Goal: Task Accomplishment & Management: Manage account settings

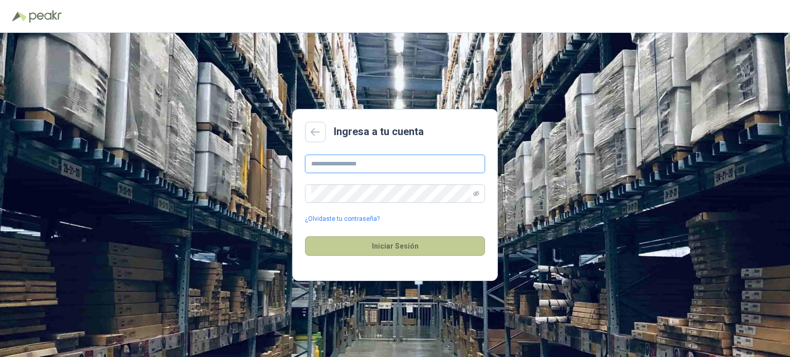
type input "**********"
click at [391, 246] on button "Iniciar Sesión" at bounding box center [395, 247] width 180 height 20
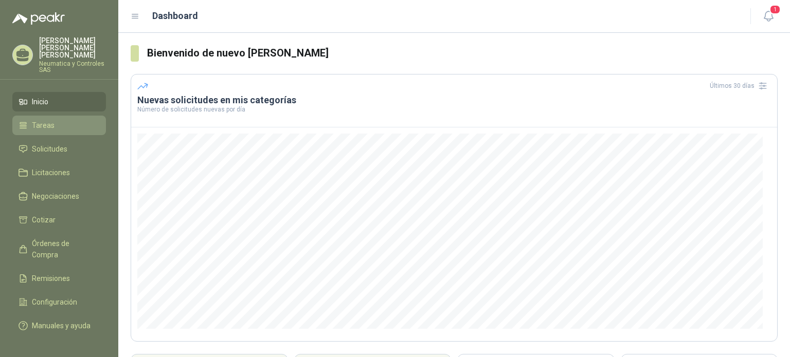
click at [55, 117] on link "Tareas" at bounding box center [59, 126] width 94 height 20
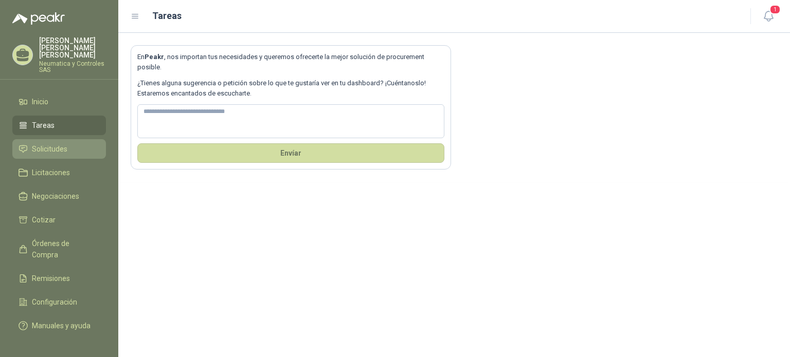
click at [48, 143] on span "Solicitudes" at bounding box center [49, 148] width 35 height 11
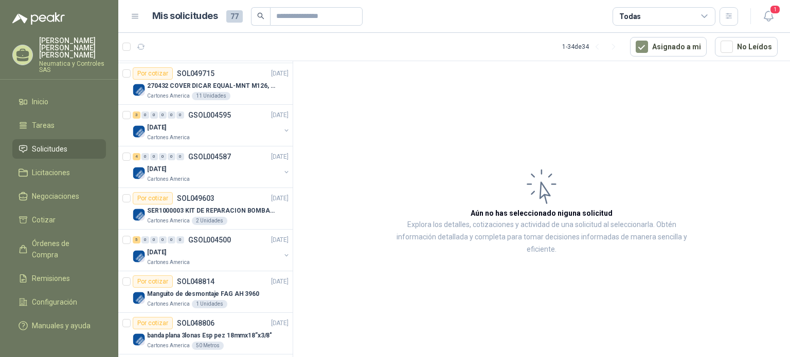
scroll to position [306, 0]
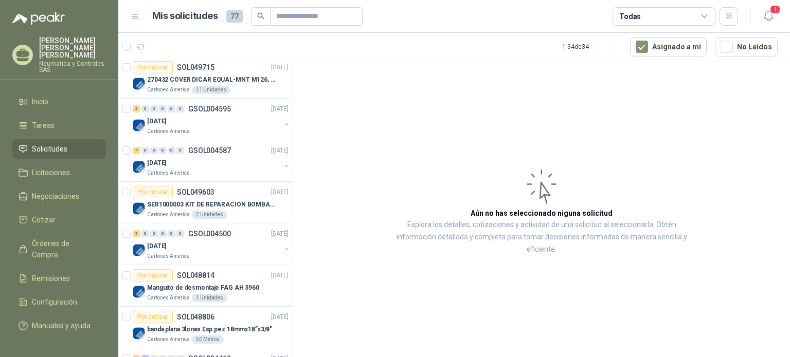
drag, startPoint x: 294, startPoint y: 160, endPoint x: 294, endPoint y: 173, distance: 12.9
click at [294, 173] on article "Aún no has seleccionado niguna solicitud Explora los detalles, cotizaciones y a…" at bounding box center [541, 211] width 497 height 300
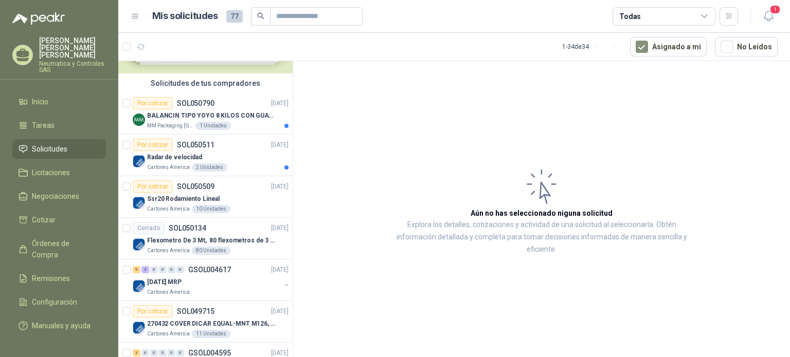
scroll to position [0, 0]
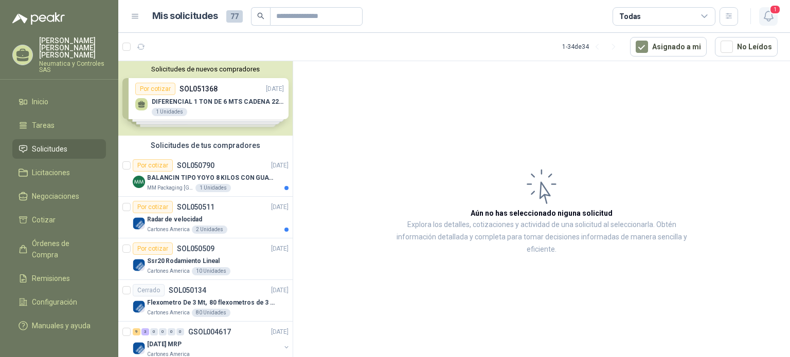
click at [771, 14] on span "1" at bounding box center [774, 10] width 11 height 10
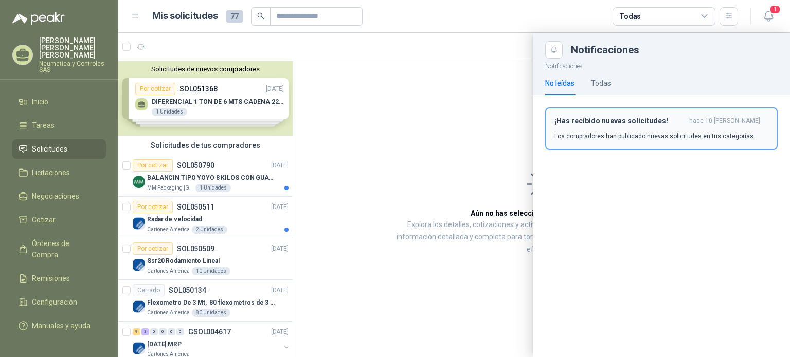
click at [655, 125] on h3 "¡Has recibido nuevas solicitudes!" at bounding box center [619, 121] width 131 height 9
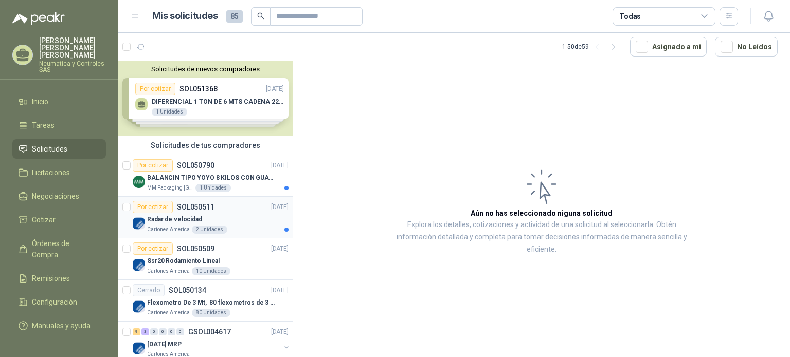
click at [218, 222] on div "Radar de velocidad" at bounding box center [217, 219] width 141 height 12
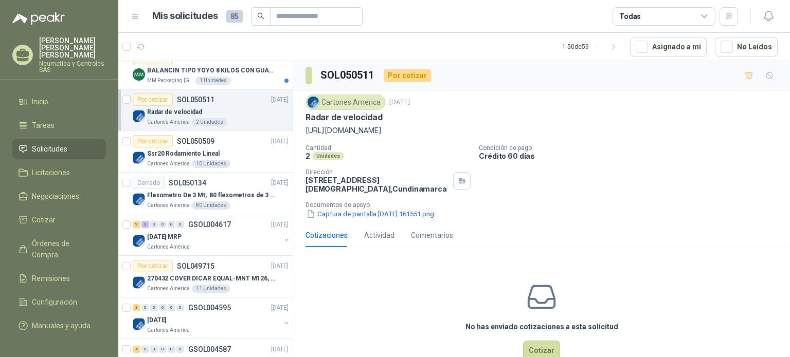
scroll to position [114, 0]
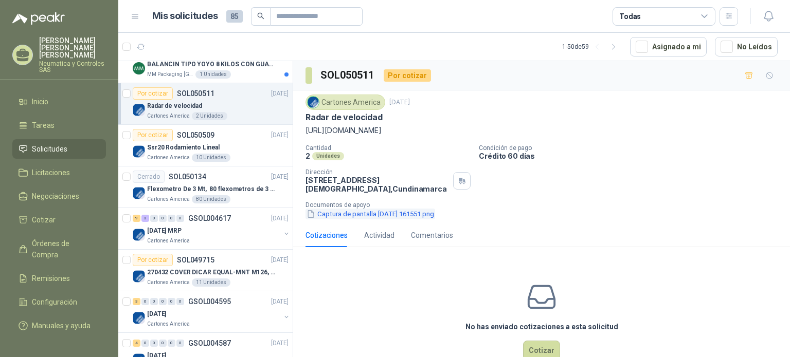
click at [375, 211] on button "Captura de pantalla [DATE] 161551.png" at bounding box center [370, 214] width 130 height 11
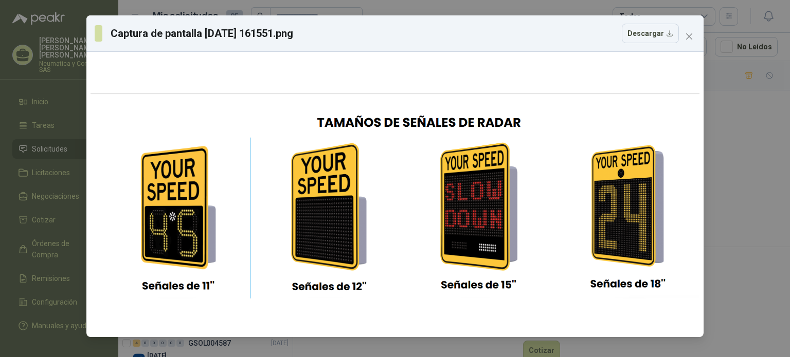
click at [735, 195] on div "Captura de pantalla [DATE] 161551.png Descargar" at bounding box center [395, 178] width 790 height 357
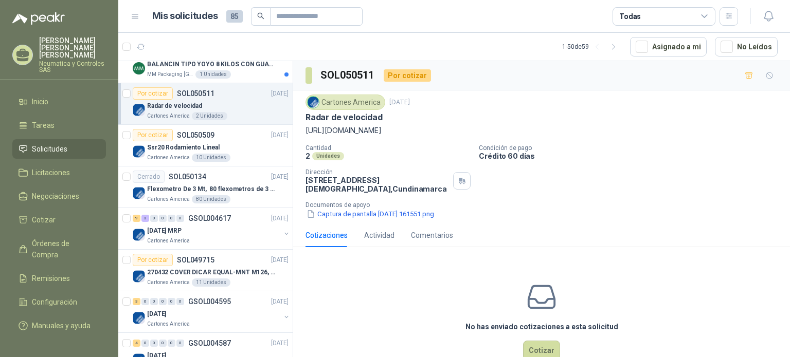
click at [448, 131] on p "[URL][DOMAIN_NAME]" at bounding box center [541, 130] width 472 height 11
click at [373, 131] on p "[URL][DOMAIN_NAME]" at bounding box center [541, 130] width 472 height 11
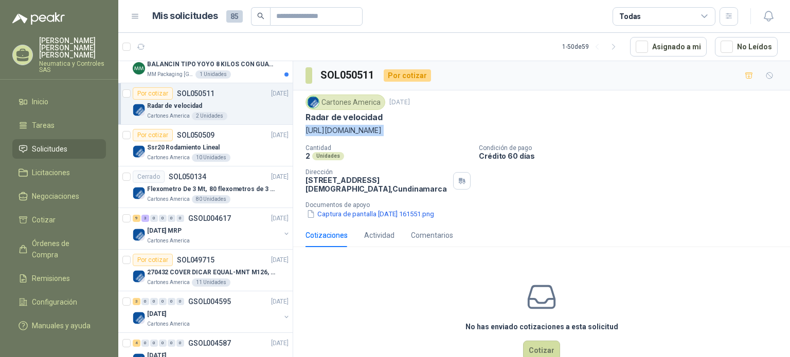
click at [373, 131] on p "[URL][DOMAIN_NAME]" at bounding box center [541, 130] width 472 height 11
copy p "[URL][DOMAIN_NAME]"
click at [376, 236] on div "Actividad" at bounding box center [379, 235] width 30 height 11
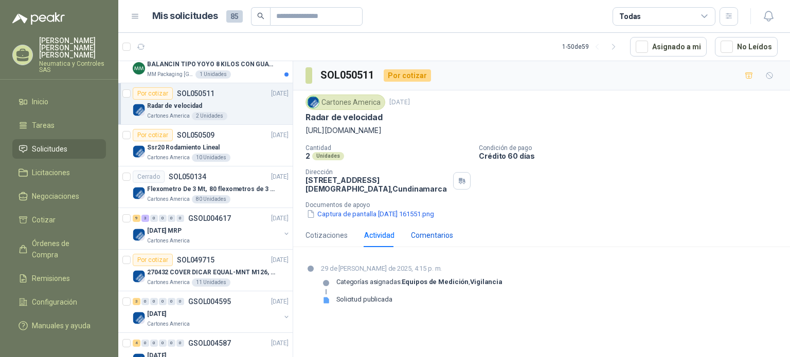
click at [431, 236] on div "Comentarios" at bounding box center [432, 235] width 42 height 11
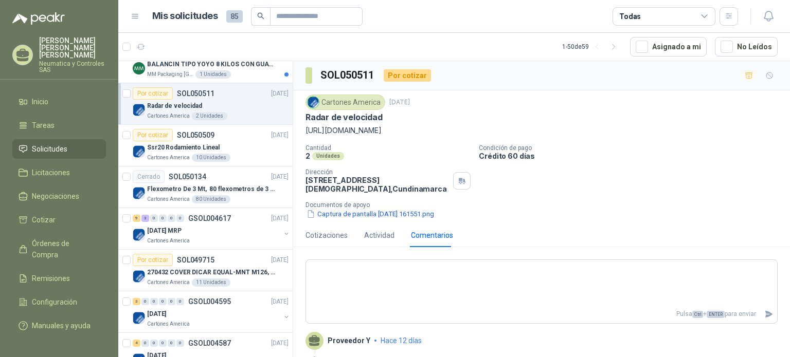
scroll to position [49, 0]
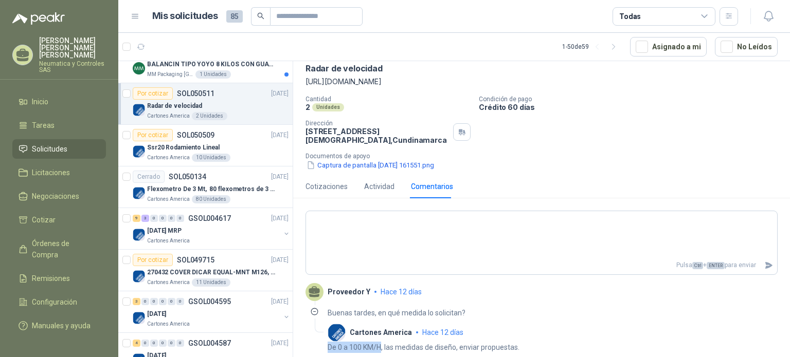
drag, startPoint x: 328, startPoint y: 347, endPoint x: 382, endPoint y: 346, distance: 54.5
click at [382, 346] on p "De 0 a 100 KM/H, las medidas de diseño, enviar propuestas." at bounding box center [424, 347] width 192 height 11
copy p "De 0 a 100 KM/H"
click at [231, 144] on div "Ssr20 Rodamiento Lineal" at bounding box center [217, 147] width 141 height 12
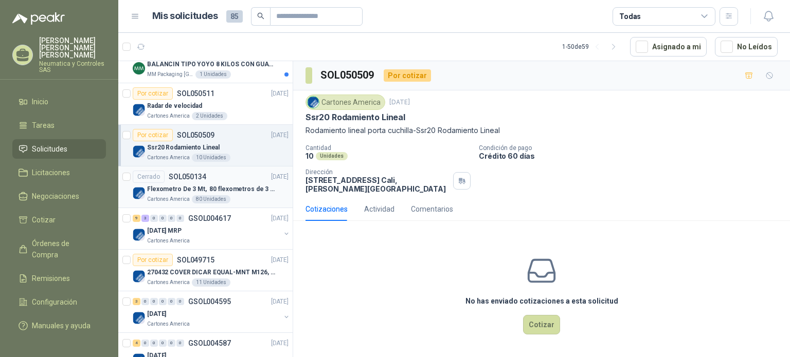
click at [228, 188] on p "Flexometro De 3 Mt, 80 flexometros de 3 m Marca Tajima" at bounding box center [211, 190] width 128 height 10
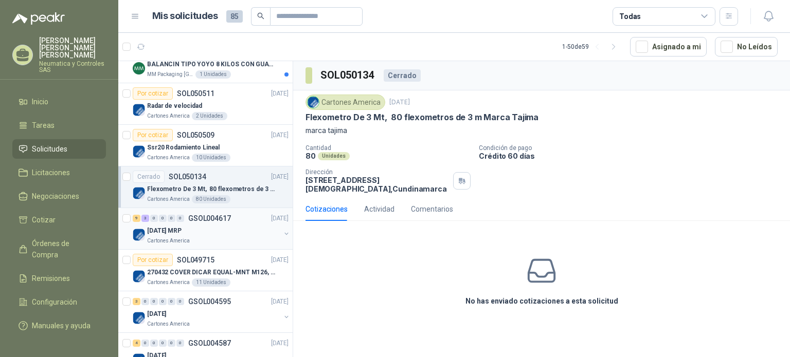
click at [245, 229] on div "[DATE] MRP" at bounding box center [213, 231] width 133 height 12
